Goal: Complete application form

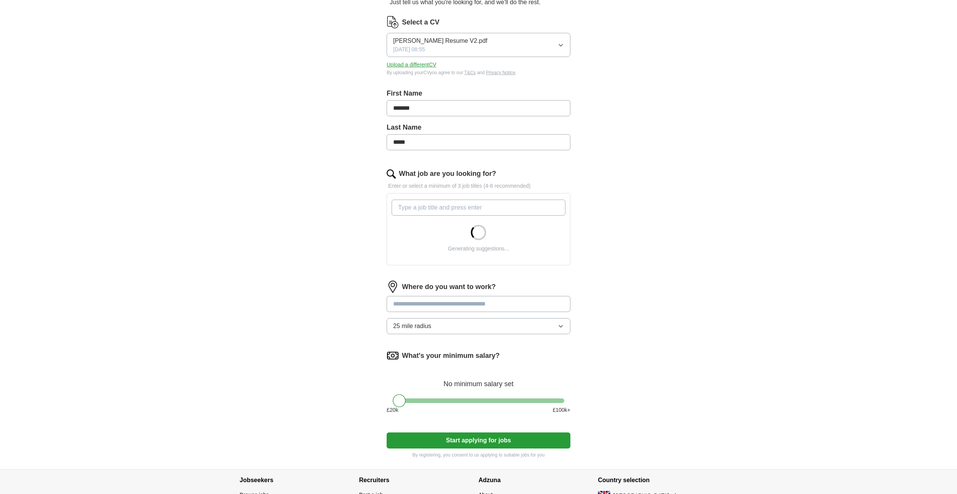
scroll to position [90, 0]
click at [445, 302] on input at bounding box center [478, 303] width 184 height 16
type input "***"
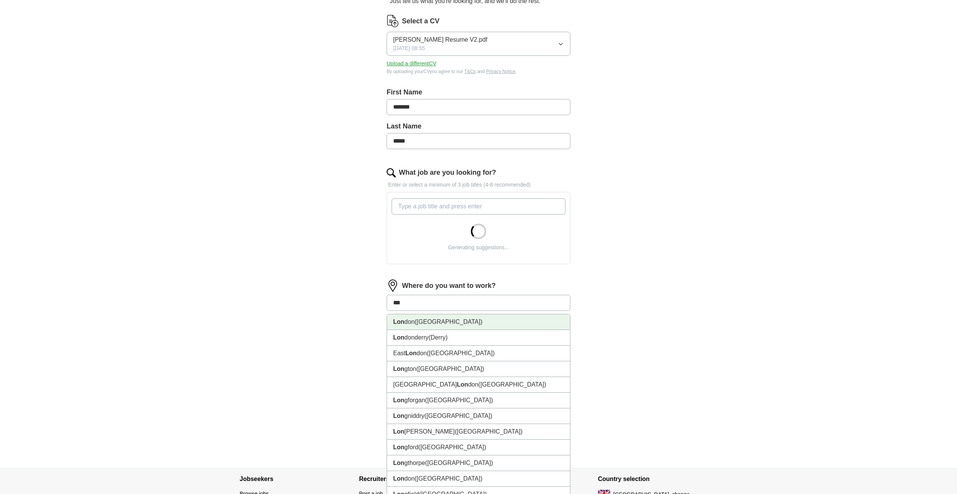
click at [424, 320] on span "([GEOGRAPHIC_DATA])" at bounding box center [448, 322] width 68 height 7
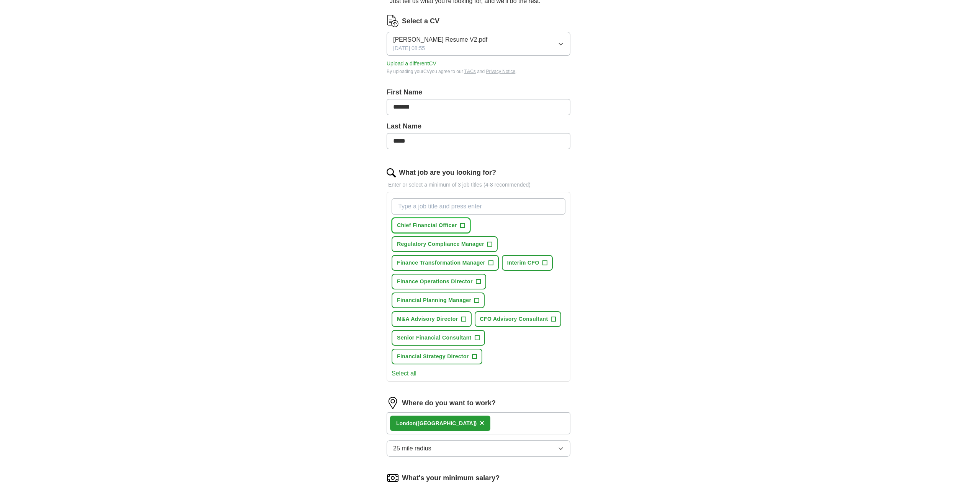
click at [462, 225] on span "+" at bounding box center [462, 226] width 5 height 6
click at [491, 263] on span "+" at bounding box center [490, 263] width 5 height 6
click at [0, 0] on span "×" at bounding box center [0, 0] width 0 height 0
click at [546, 263] on span "+" at bounding box center [544, 263] width 5 height 6
click at [478, 282] on span "+" at bounding box center [478, 282] width 5 height 6
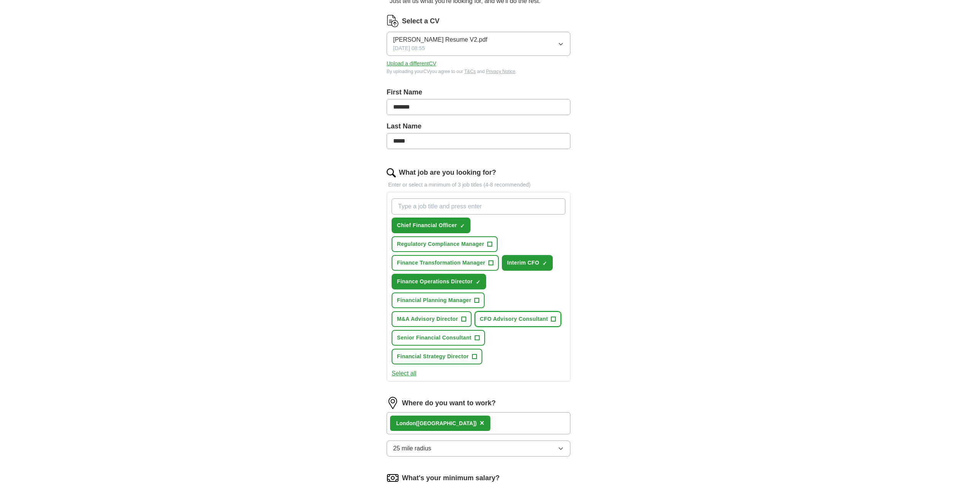
click at [552, 318] on span "+" at bounding box center [553, 319] width 5 height 6
click at [406, 374] on button "Select all" at bounding box center [403, 373] width 25 height 9
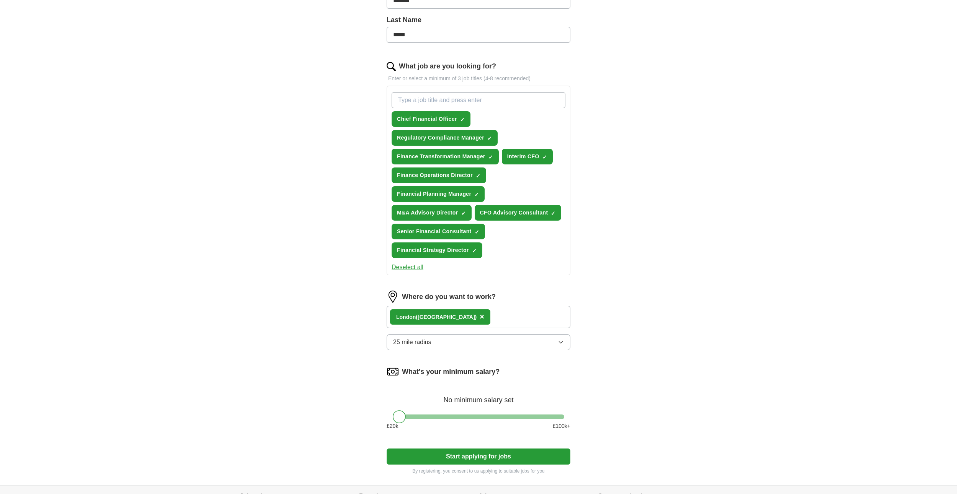
scroll to position [198, 0]
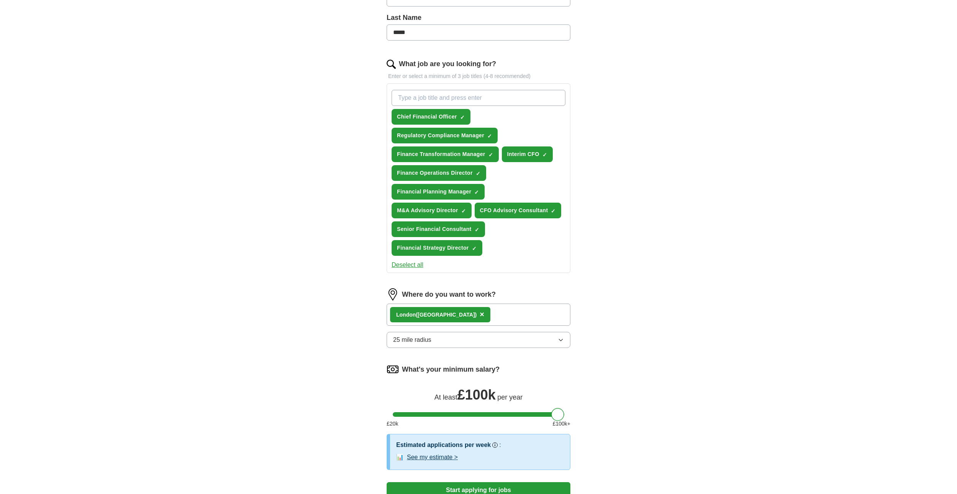
drag, startPoint x: 397, startPoint y: 415, endPoint x: 564, endPoint y: 415, distance: 166.5
click at [564, 415] on div at bounding box center [557, 414] width 13 height 13
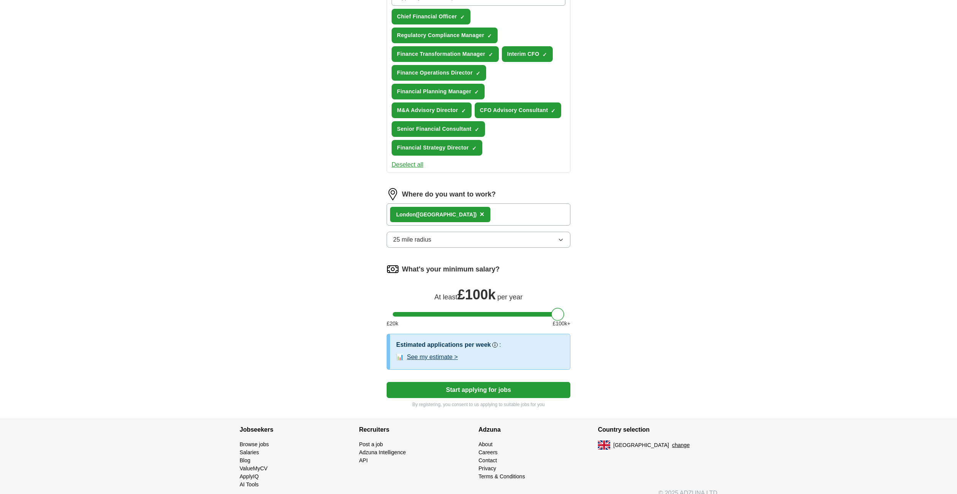
scroll to position [300, 0]
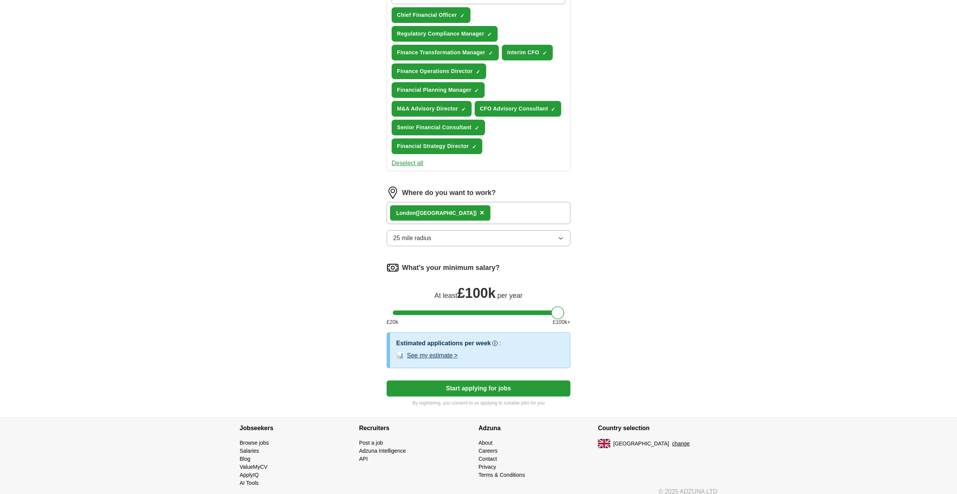
click at [435, 356] on button "See my estimate >" at bounding box center [432, 355] width 51 height 9
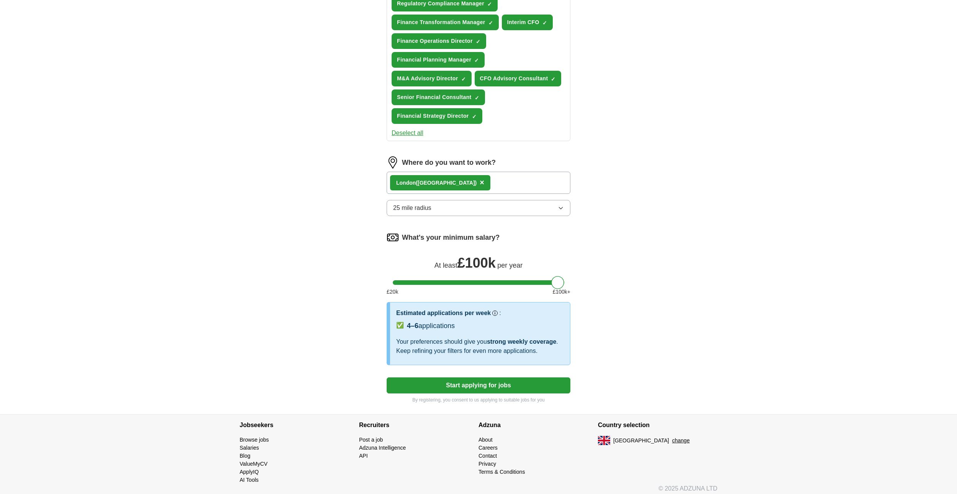
scroll to position [336, 0]
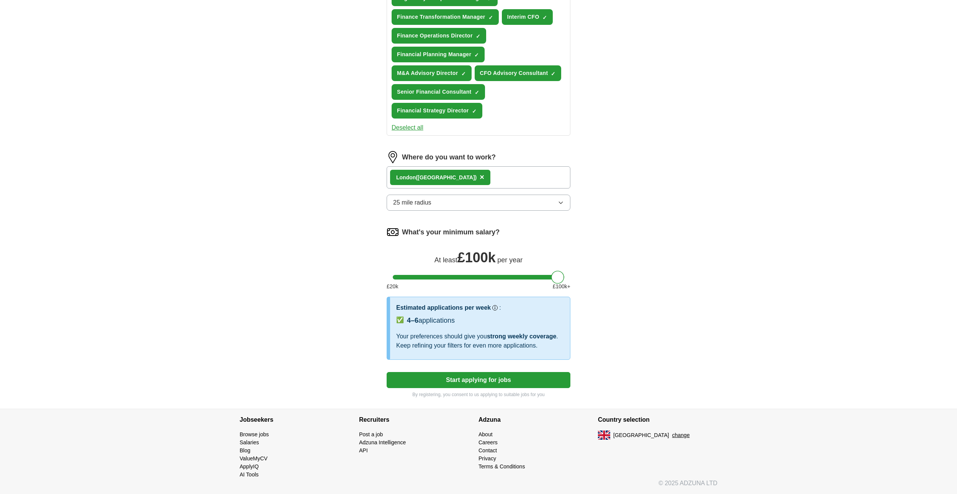
click at [485, 381] on button "Start applying for jobs" at bounding box center [478, 380] width 184 height 16
select select "**"
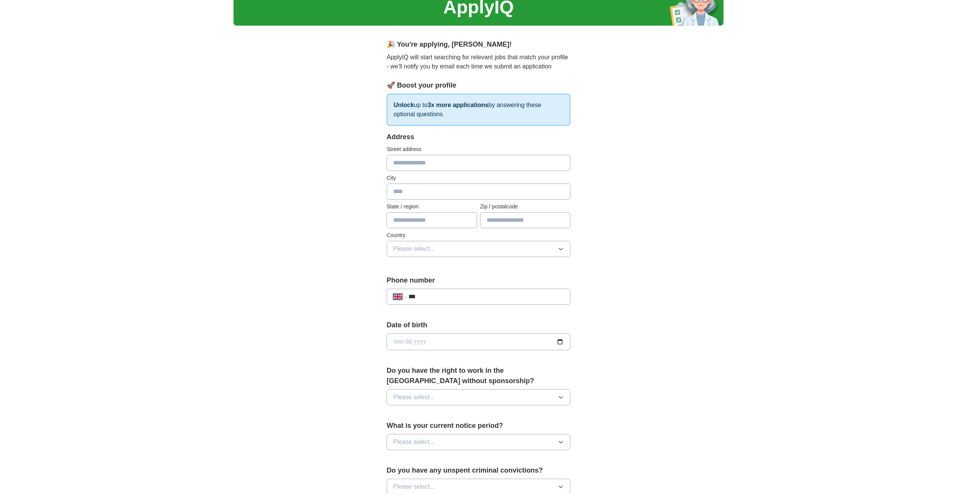
scroll to position [0, 0]
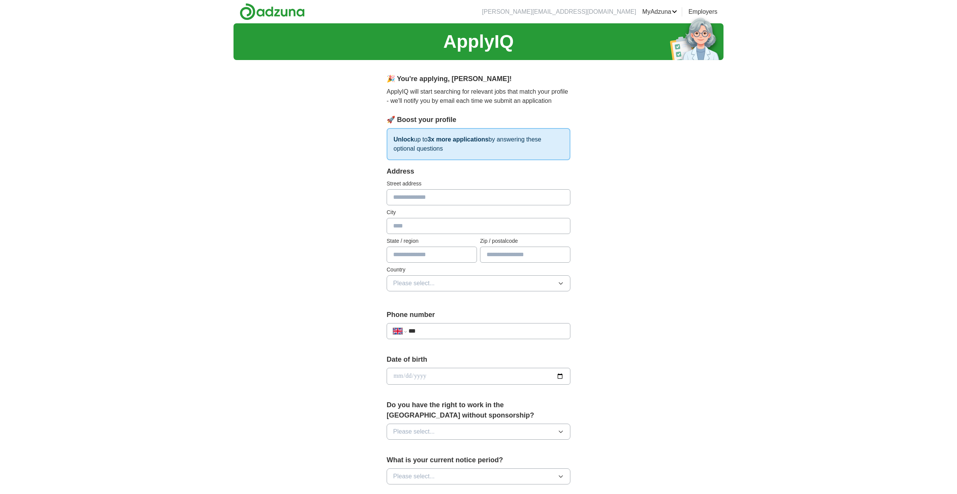
click at [495, 253] on input "text" at bounding box center [525, 255] width 90 height 16
type input "********"
click at [406, 196] on input "text" at bounding box center [478, 197] width 184 height 16
type input "*"
type input "********"
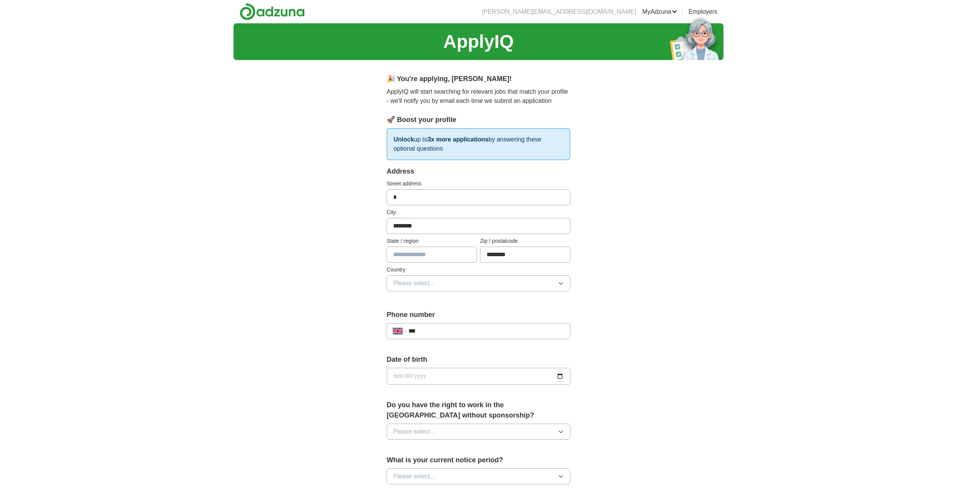
type input "**********"
click at [408, 283] on span "Please select..." at bounding box center [414, 283] width 42 height 9
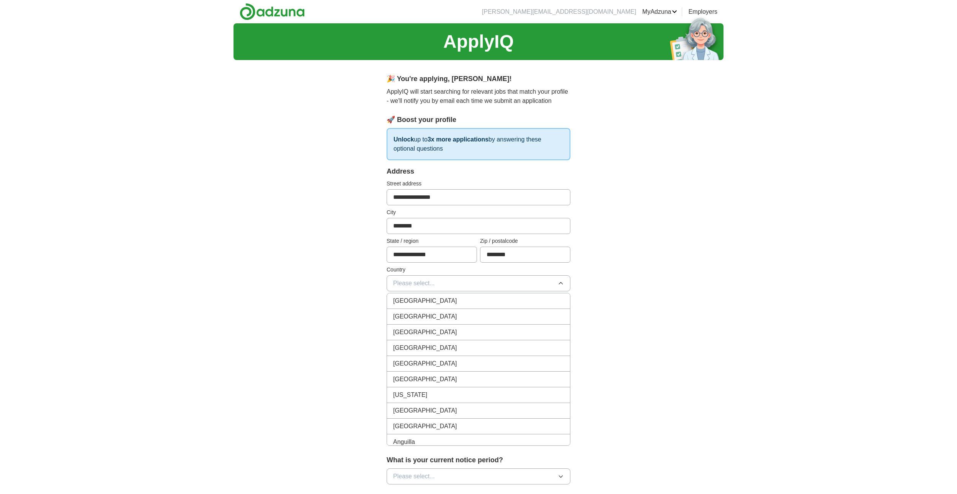
click at [408, 299] on span "[GEOGRAPHIC_DATA]" at bounding box center [425, 301] width 64 height 9
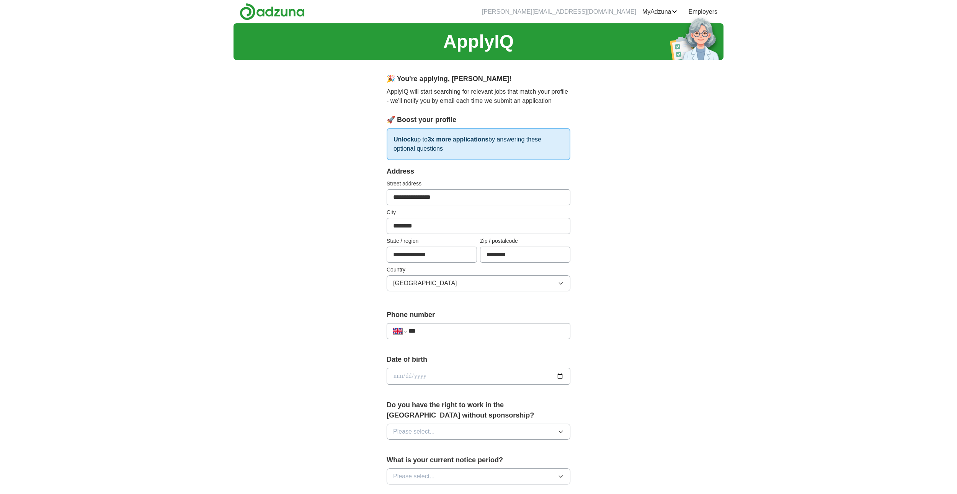
scroll to position [20, 0]
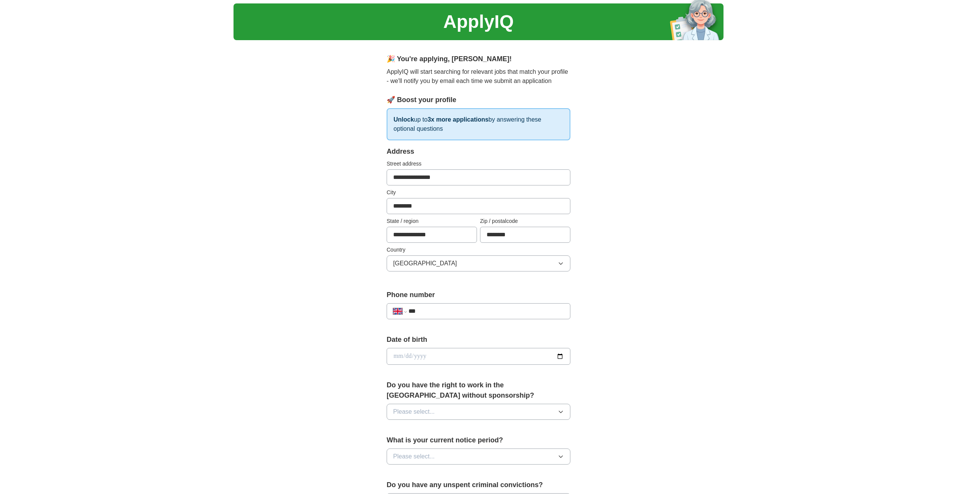
click at [435, 309] on input "***" at bounding box center [485, 311] width 155 height 9
type input "**********"
click at [560, 355] on input "date" at bounding box center [478, 356] width 184 height 17
type input "**********"
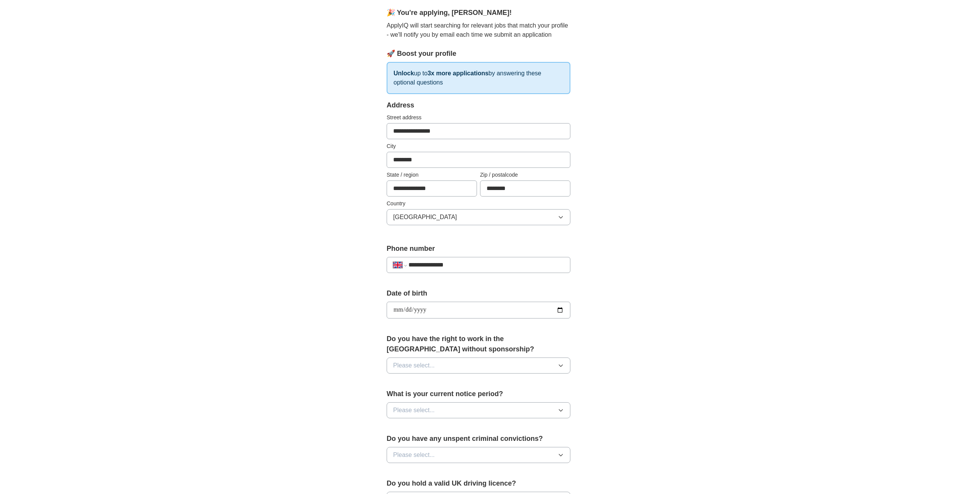
scroll to position [67, 0]
click at [533, 362] on button "Please select..." at bounding box center [478, 365] width 184 height 16
click at [429, 383] on div "Yes" at bounding box center [478, 382] width 171 height 9
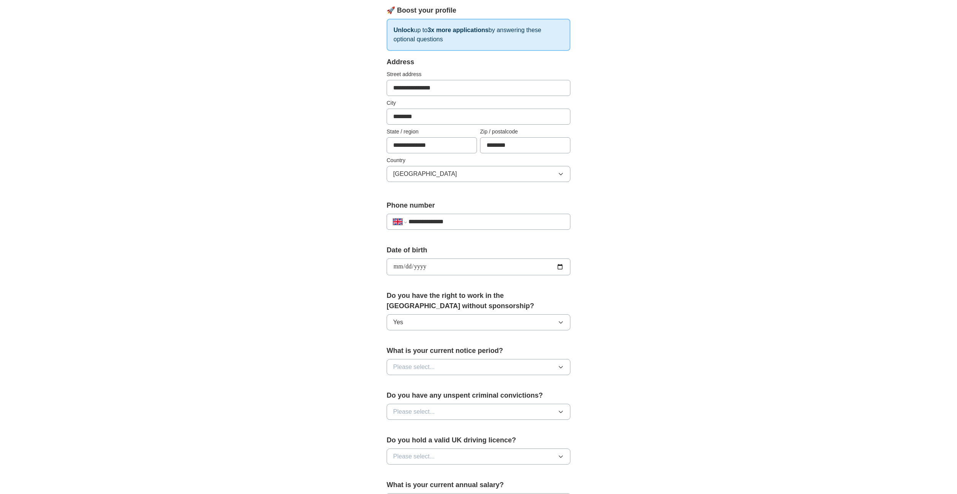
scroll to position [110, 0]
click at [444, 369] on button "Please select..." at bounding box center [478, 367] width 184 height 16
click at [407, 417] on span "2 weeks" at bounding box center [404, 415] width 23 height 9
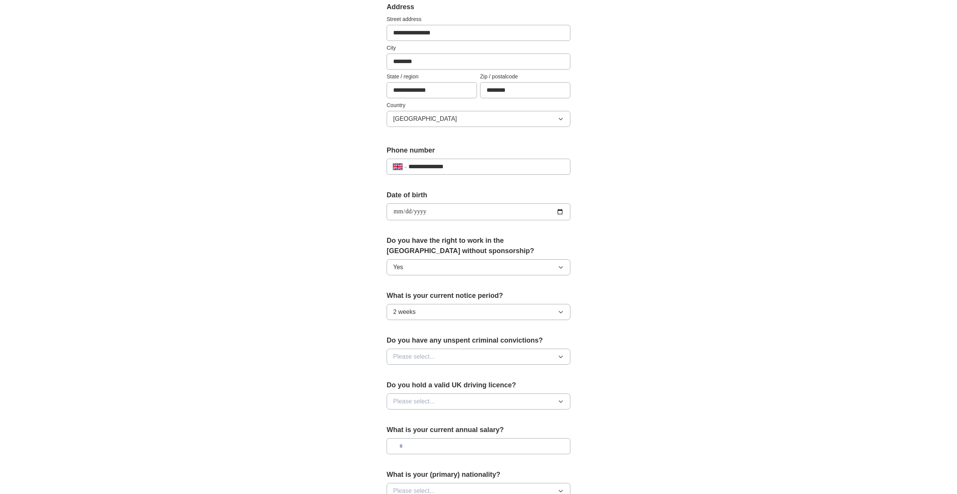
scroll to position [167, 0]
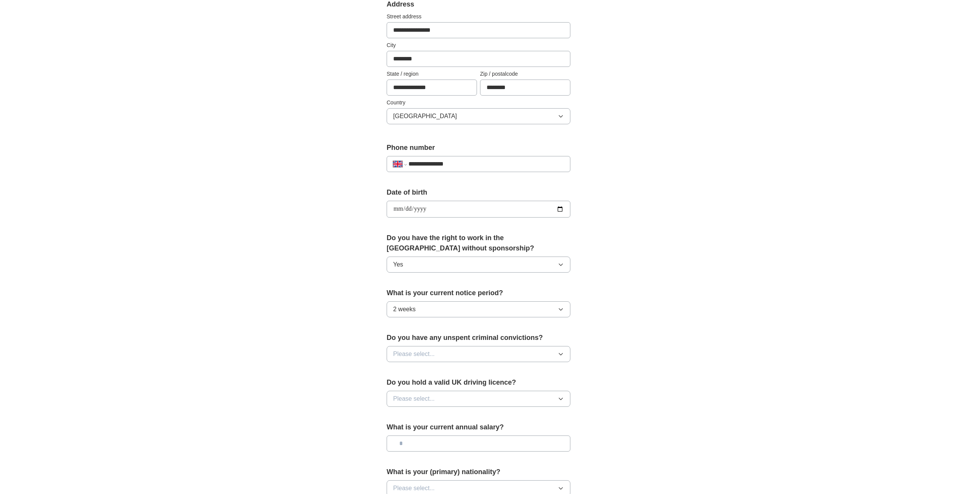
click at [446, 355] on button "Please select..." at bounding box center [478, 354] width 184 height 16
click at [408, 385] on div "No" at bounding box center [478, 387] width 171 height 9
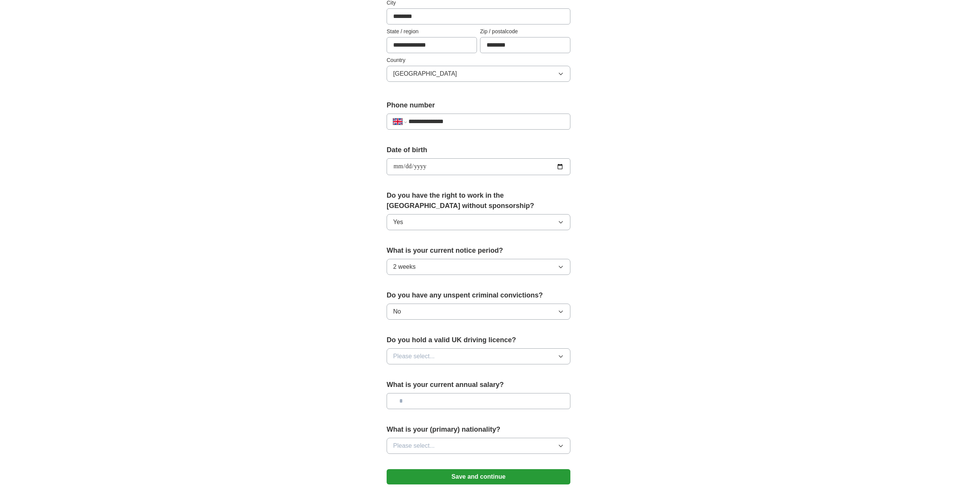
scroll to position [218, 0]
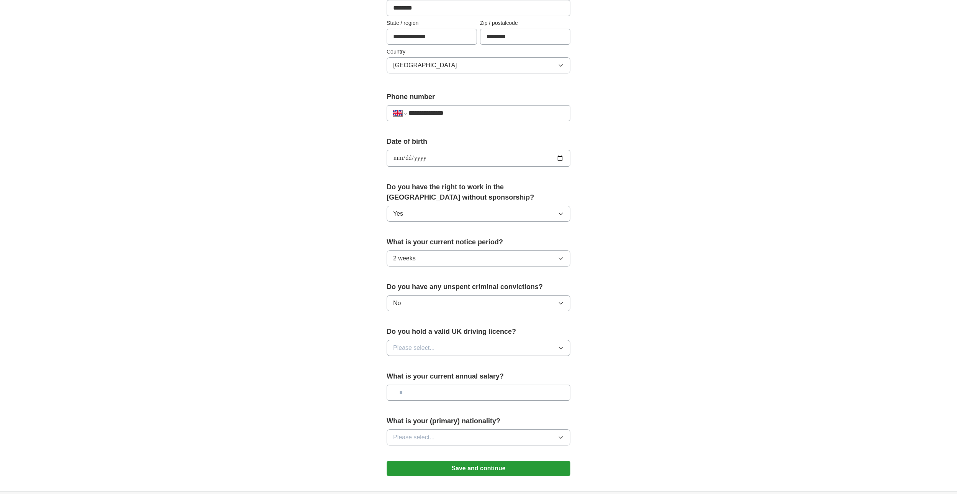
click at [448, 344] on button "Please select..." at bounding box center [478, 348] width 184 height 16
click at [407, 367] on div "Yes" at bounding box center [478, 365] width 171 height 9
click at [460, 391] on input "text" at bounding box center [478, 393] width 184 height 16
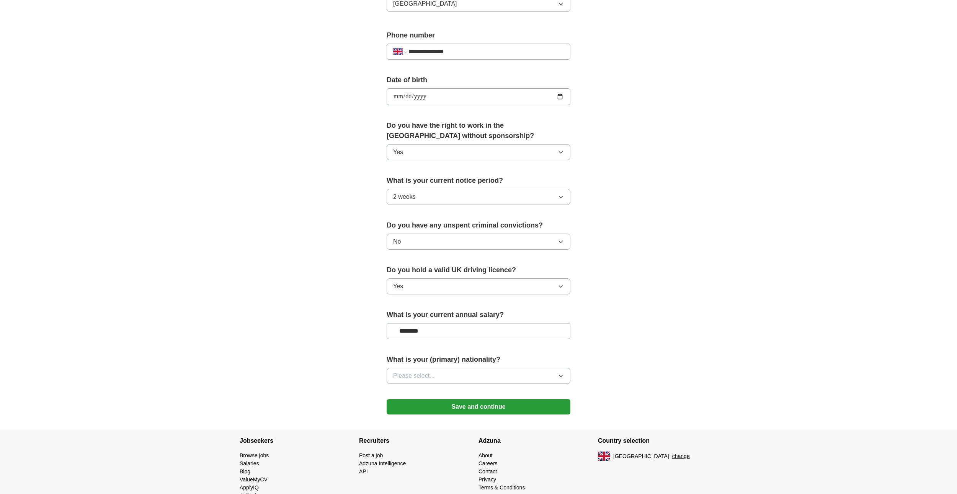
scroll to position [285, 0]
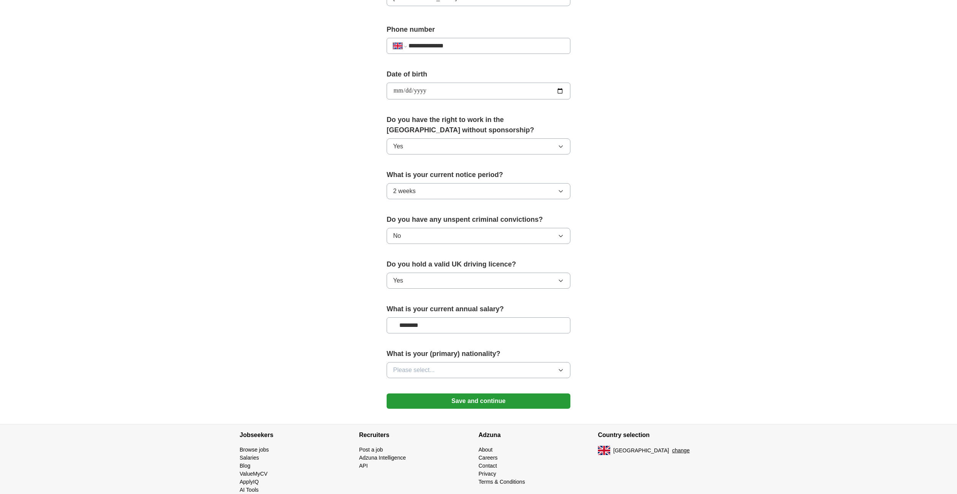
type input "********"
click at [492, 371] on button "Please select..." at bounding box center [478, 370] width 184 height 16
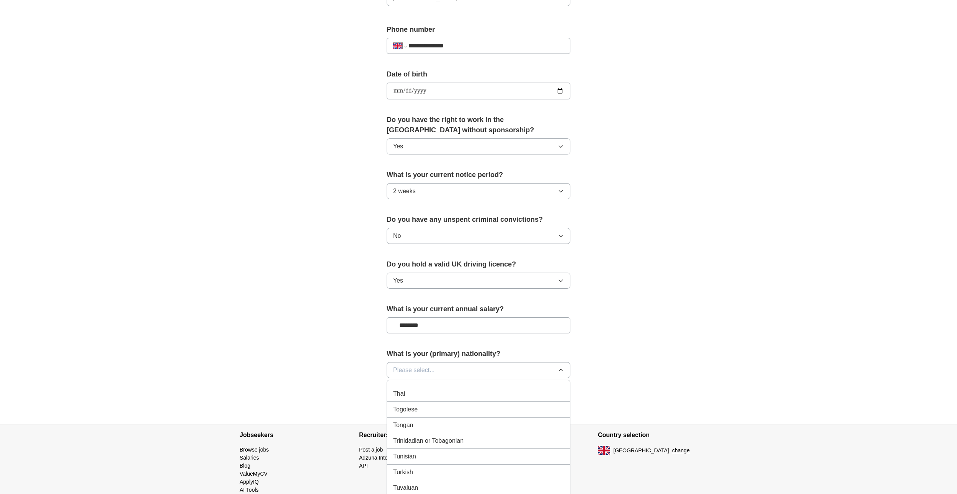
scroll to position [2784, 0]
click at [401, 444] on span "Turkish" at bounding box center [403, 443] width 20 height 9
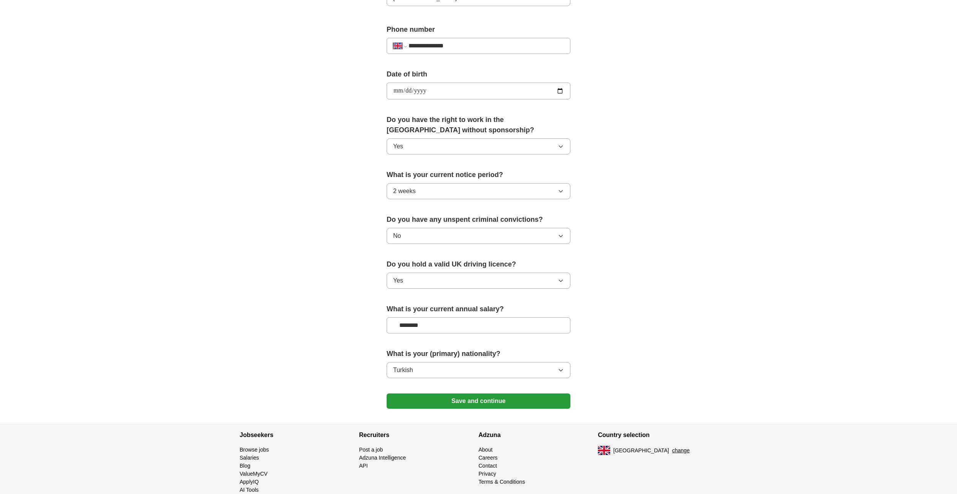
click at [488, 402] on button "Save and continue" at bounding box center [478, 401] width 184 height 15
